Goal: Task Accomplishment & Management: Use online tool/utility

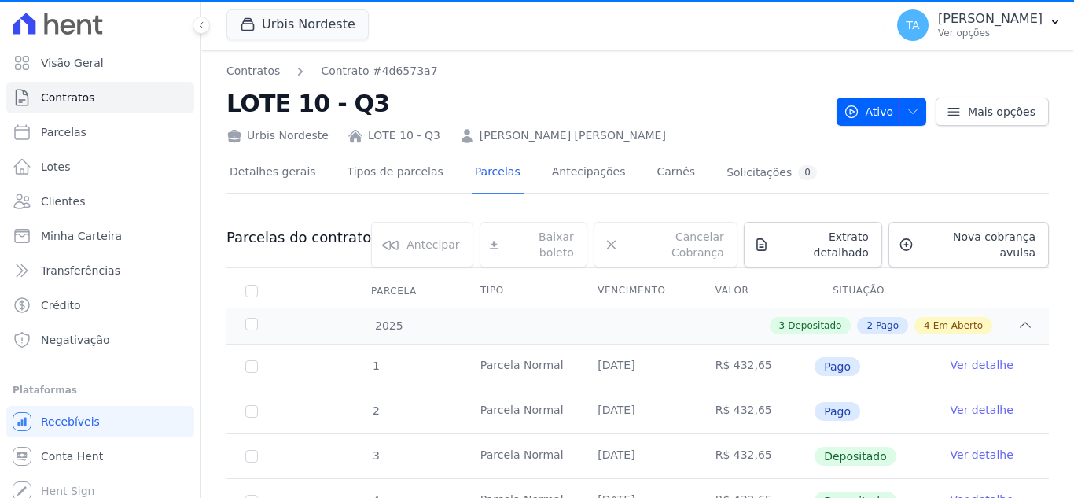
drag, startPoint x: 638, startPoint y: 97, endPoint x: 312, endPoint y: 110, distance: 326.5
click at [637, 97] on h2 "LOTE 10 - Q3" at bounding box center [524, 103] width 597 height 35
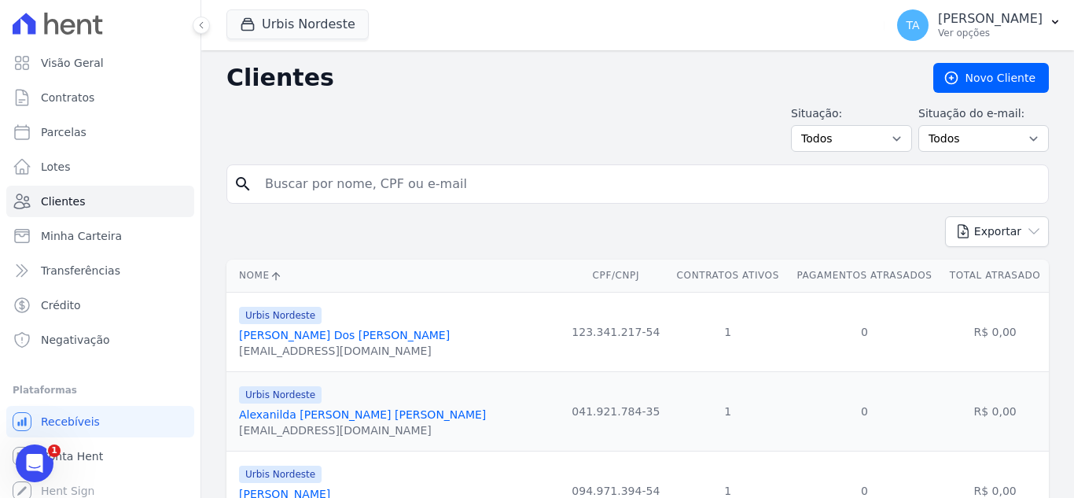
click at [410, 180] on input "search" at bounding box center [649, 183] width 786 height 31
type input "[PERSON_NAME]"
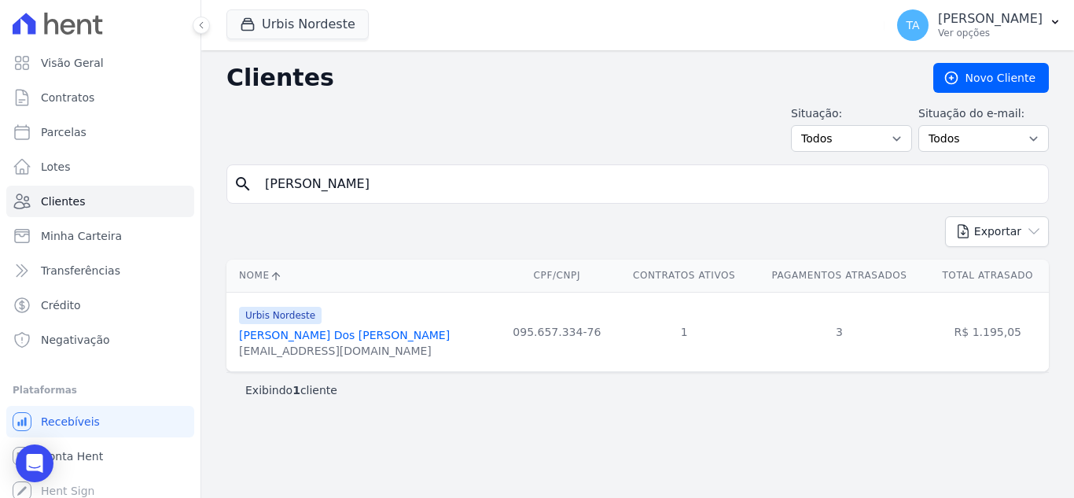
click at [321, 333] on link "[PERSON_NAME] Dos [PERSON_NAME]" at bounding box center [344, 335] width 211 height 13
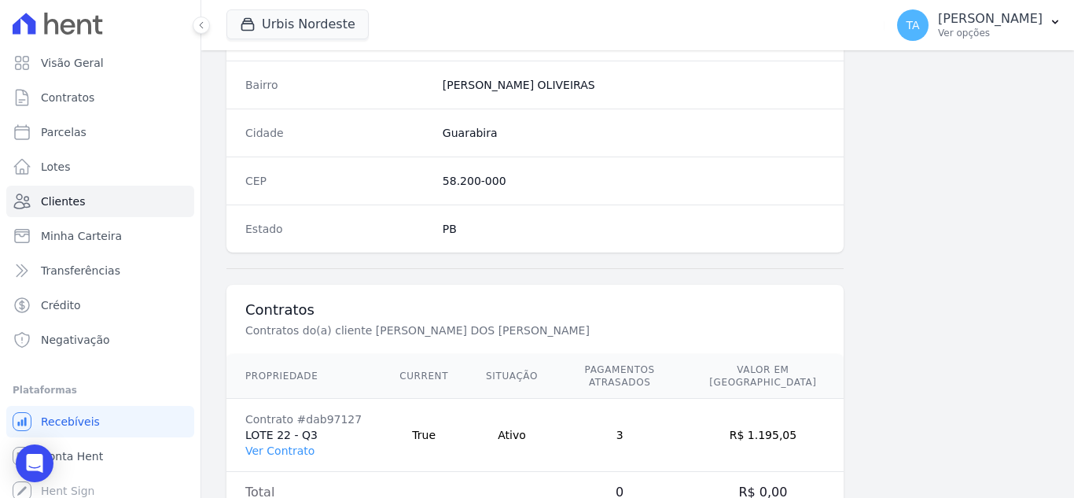
scroll to position [973, 0]
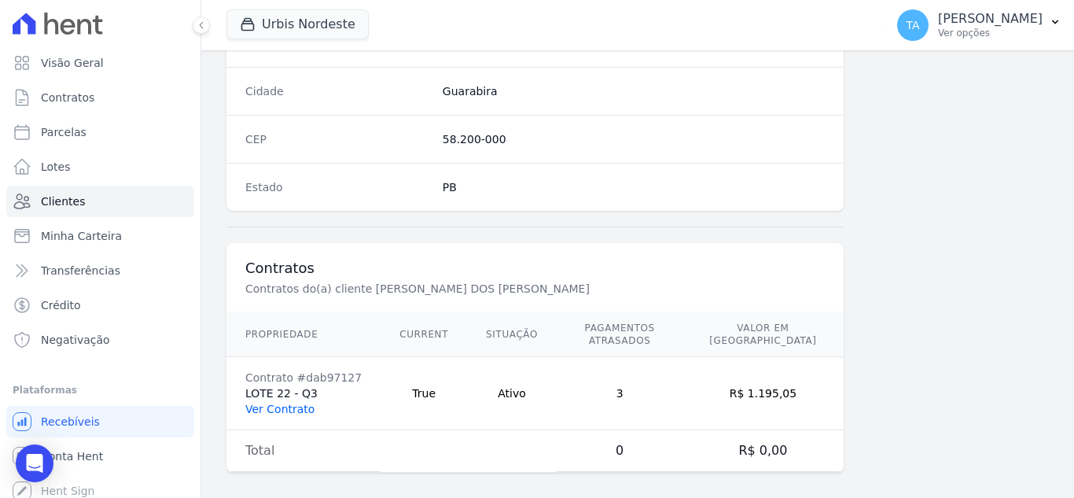
click at [296, 403] on link "Ver Contrato" at bounding box center [279, 409] width 69 height 13
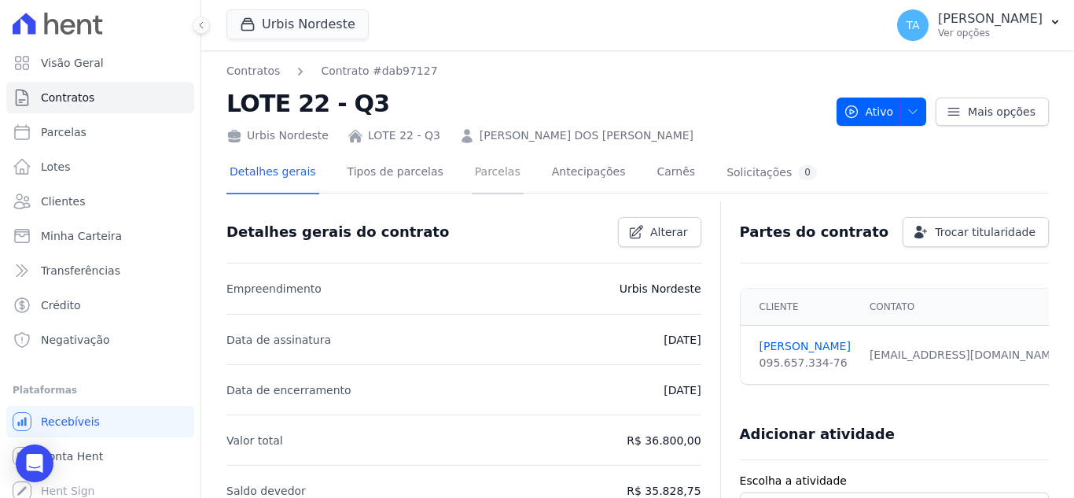
click at [473, 181] on link "Parcelas" at bounding box center [498, 174] width 52 height 42
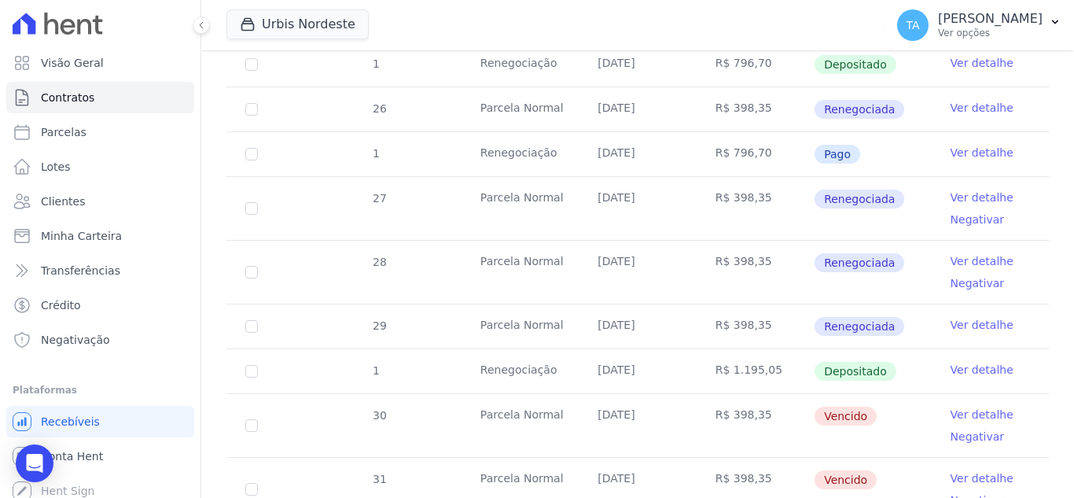
scroll to position [550, 0]
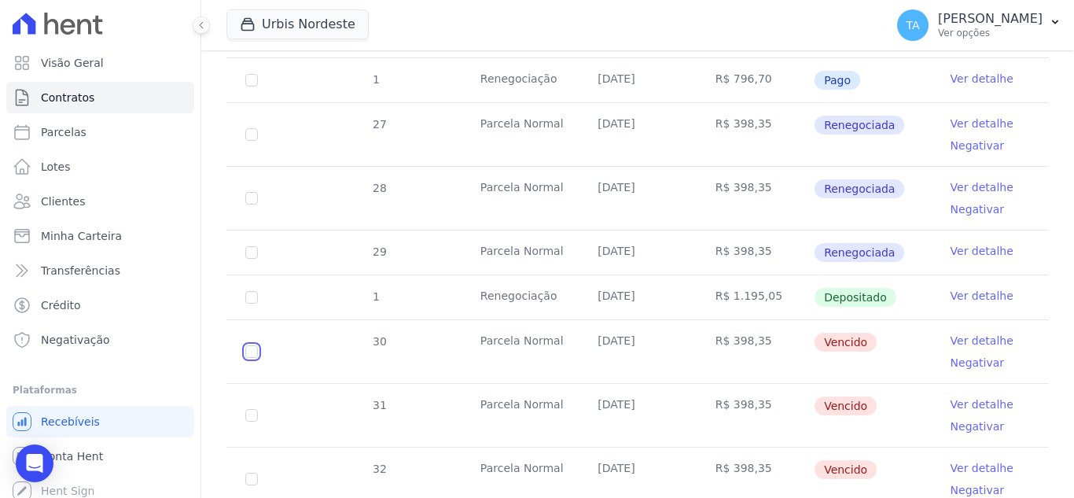
click at [249, 345] on input "checkbox" at bounding box center [251, 351] width 13 height 13
checkbox input "true"
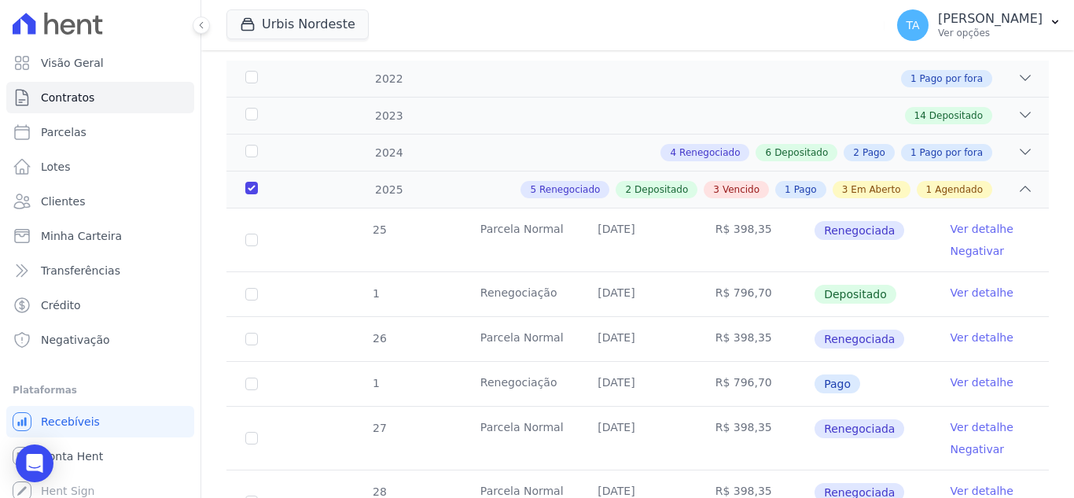
scroll to position [28, 0]
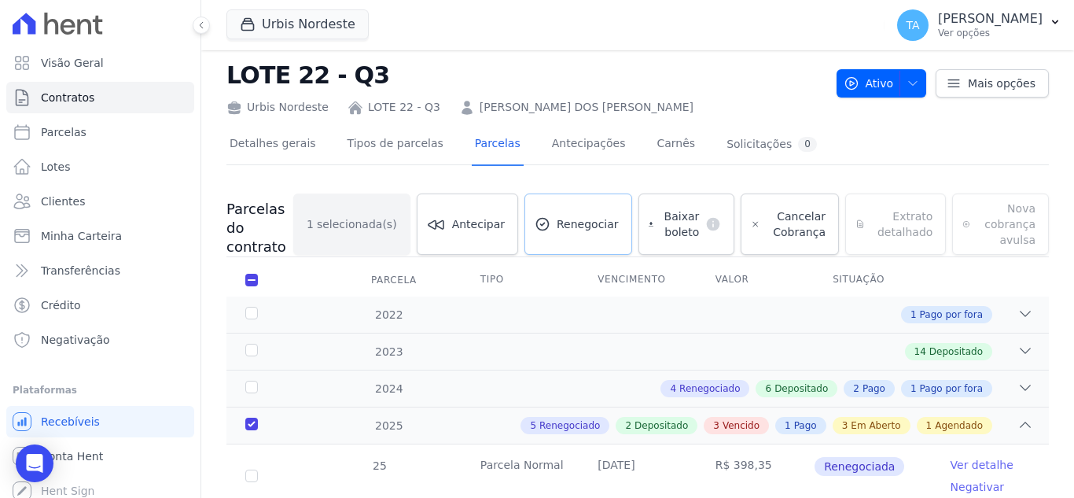
drag, startPoint x: 590, startPoint y: 221, endPoint x: 619, endPoint y: 258, distance: 46.5
click at [590, 222] on span "Renegociar" at bounding box center [588, 224] width 62 height 16
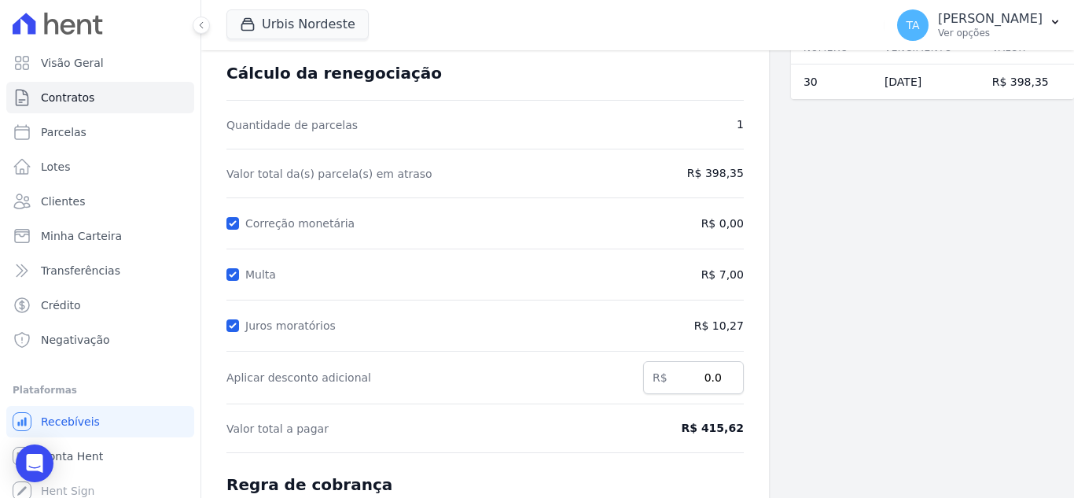
scroll to position [290, 0]
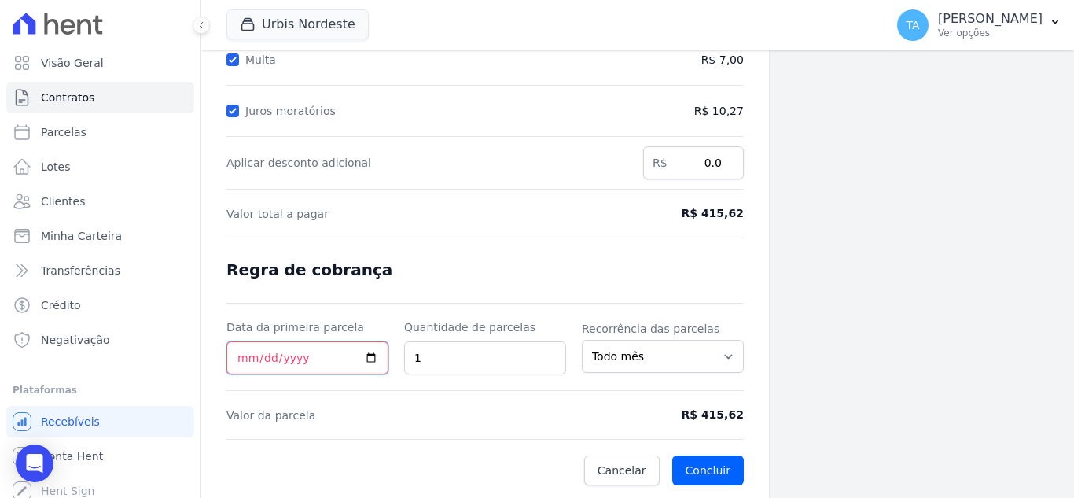
click at [246, 365] on input "Data da primeira parcela" at bounding box center [307, 357] width 162 height 33
type input "[DATE]"
click at [699, 472] on button "Concluir" at bounding box center [708, 470] width 72 height 30
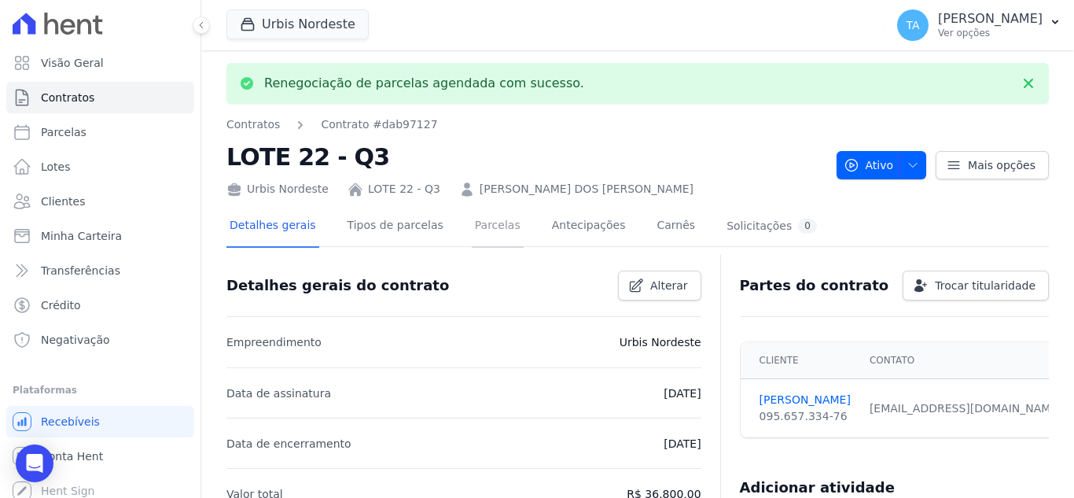
click at [472, 239] on link "Parcelas" at bounding box center [498, 227] width 52 height 42
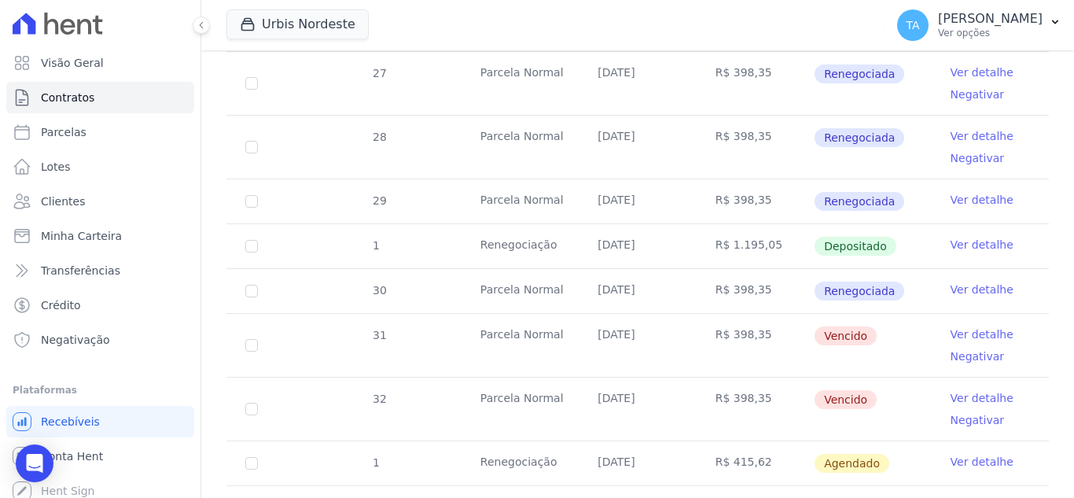
scroll to position [629, 0]
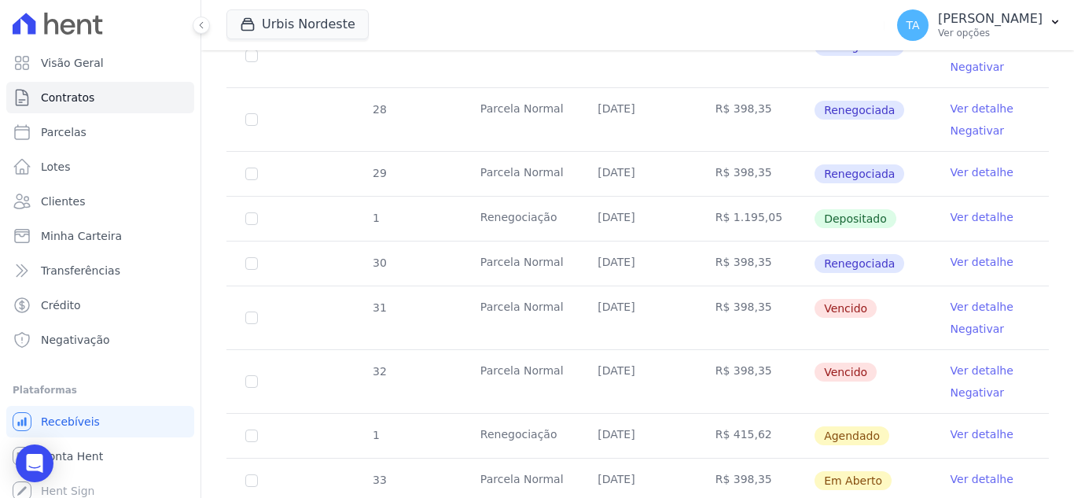
click at [965, 426] on link "Ver detalhe" at bounding box center [981, 434] width 63 height 16
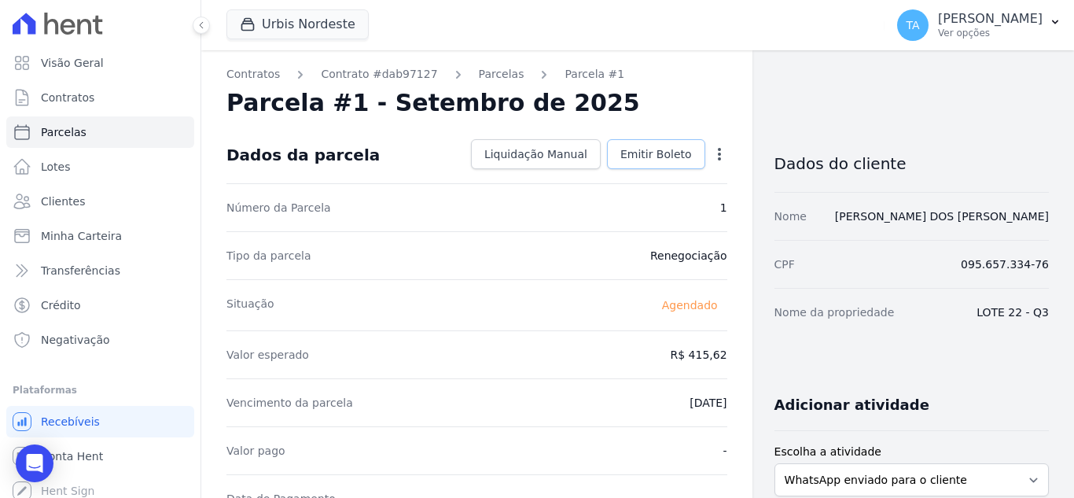
click at [656, 158] on span "Emitir Boleto" at bounding box center [656, 154] width 72 height 16
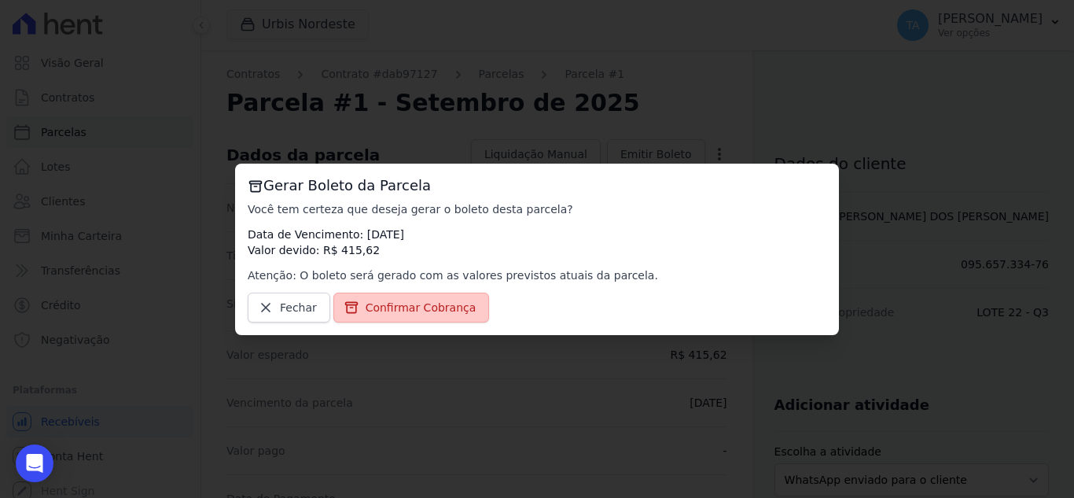
click at [425, 313] on span "Confirmar Cobrança" at bounding box center [421, 308] width 111 height 16
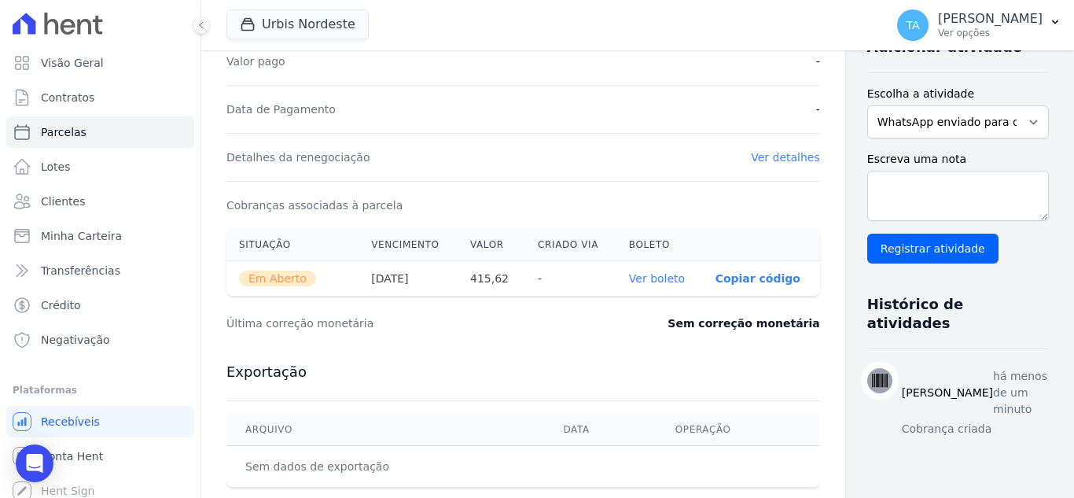
scroll to position [393, 0]
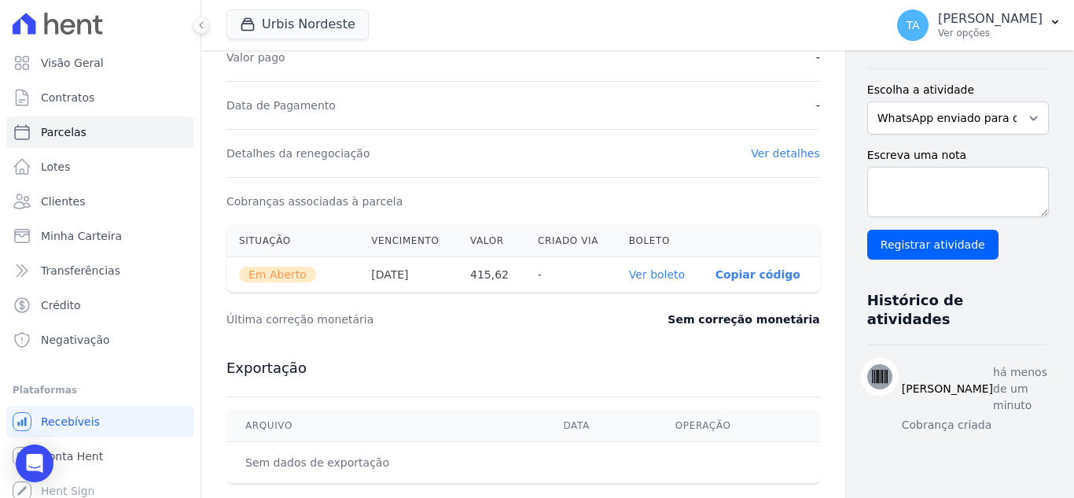
click at [629, 274] on link "Ver boleto" at bounding box center [657, 274] width 56 height 13
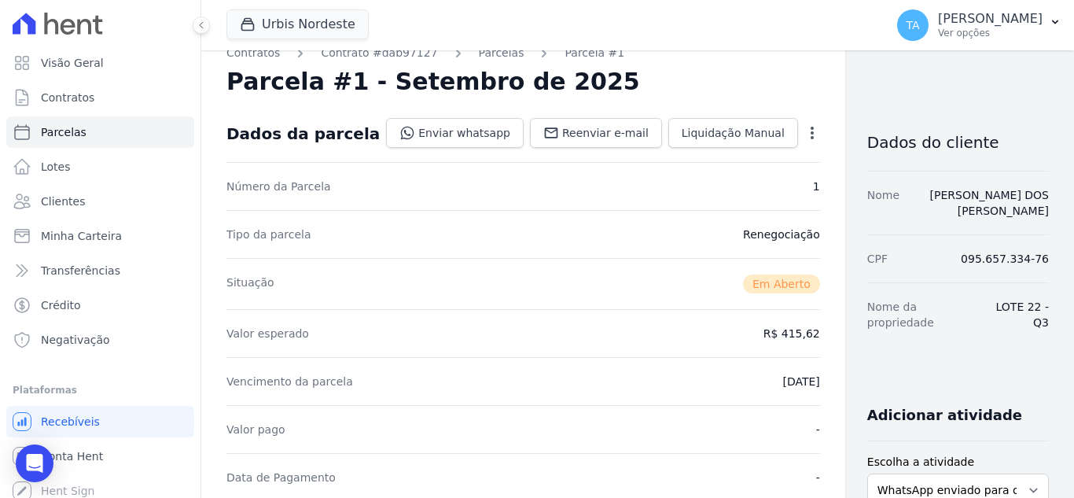
scroll to position [0, 0]
